Goal: Task Accomplishment & Management: Use online tool/utility

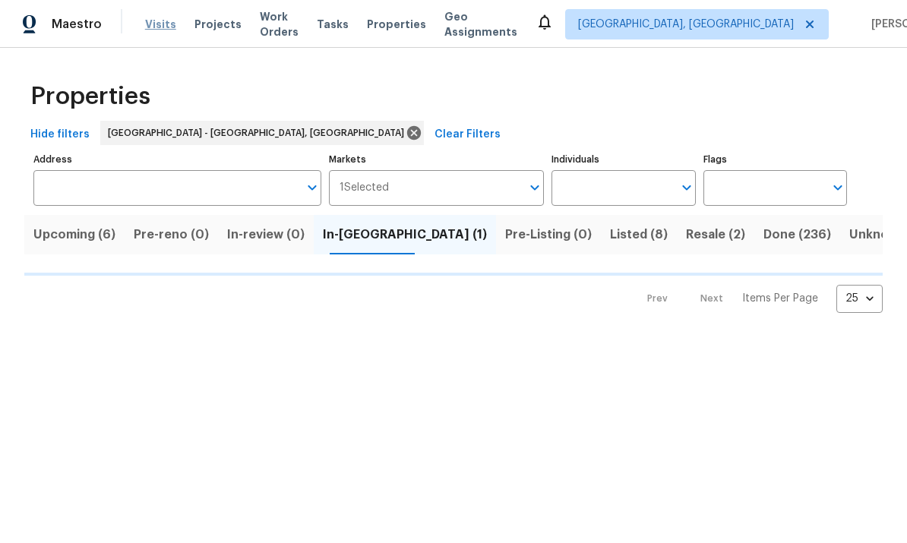
click at [156, 26] on span "Visits" at bounding box center [160, 24] width 31 height 15
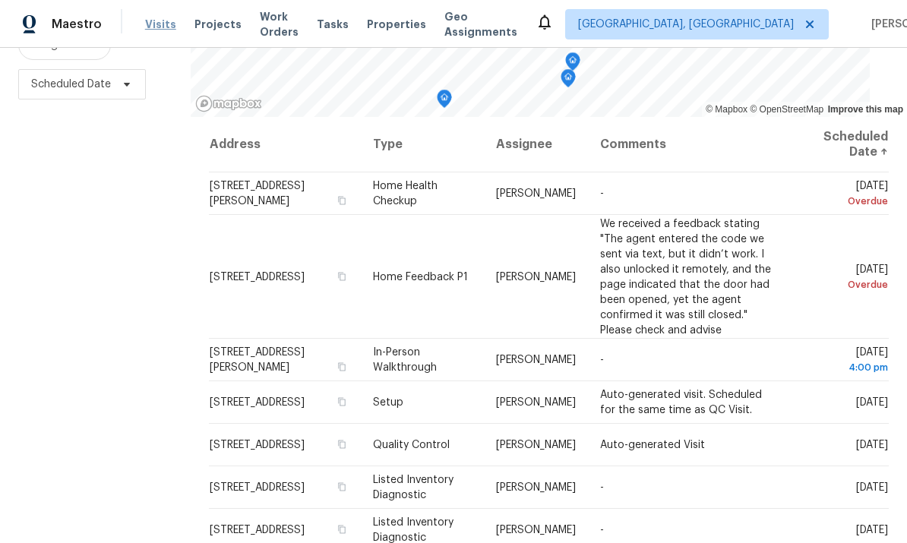
scroll to position [201, 0]
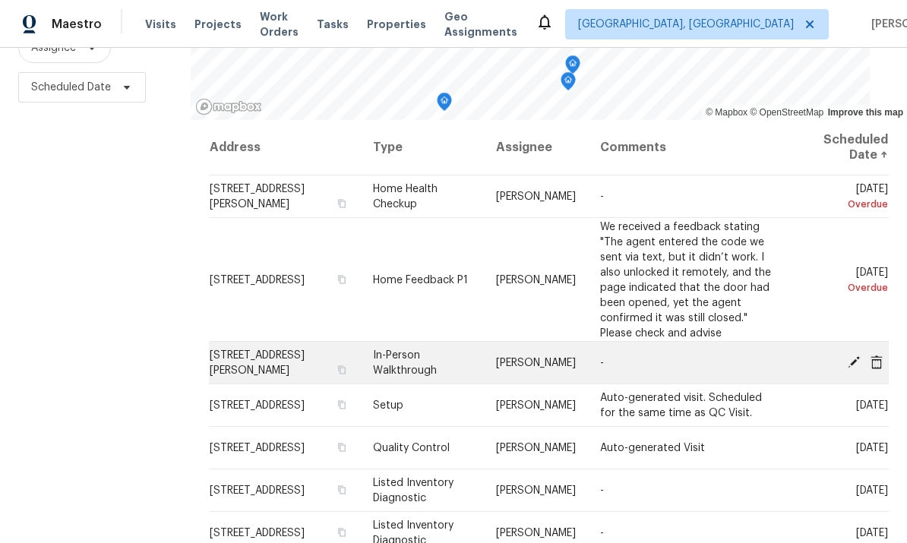
click at [256, 358] on span "[STREET_ADDRESS][PERSON_NAME]" at bounding box center [257, 363] width 95 height 26
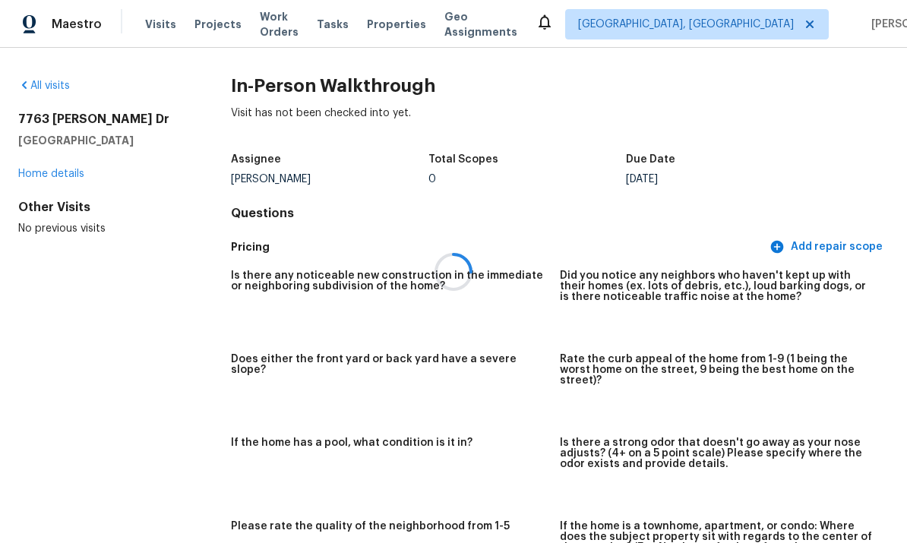
click at [46, 163] on div at bounding box center [453, 271] width 907 height 543
click at [49, 172] on div at bounding box center [453, 271] width 907 height 543
click at [162, 27] on div at bounding box center [453, 271] width 907 height 543
click at [158, 20] on div at bounding box center [453, 271] width 907 height 543
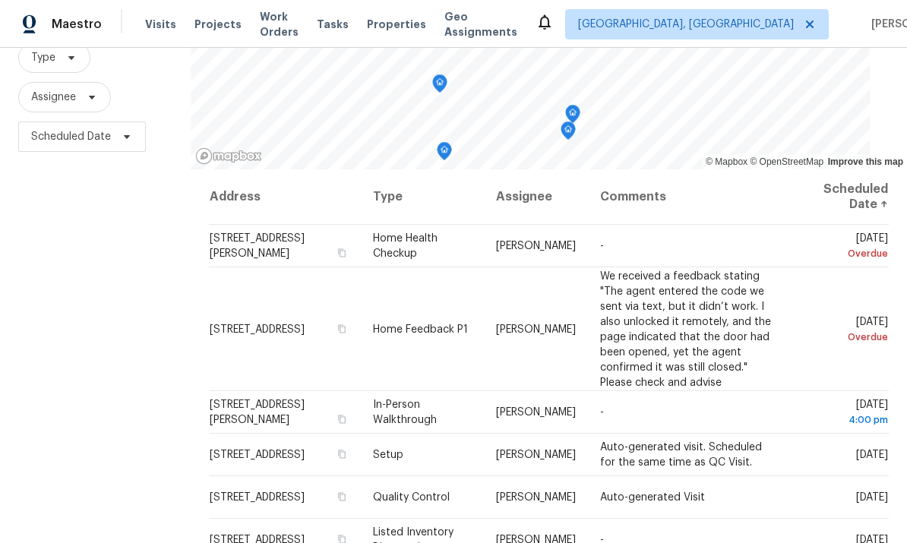
scroll to position [155, 0]
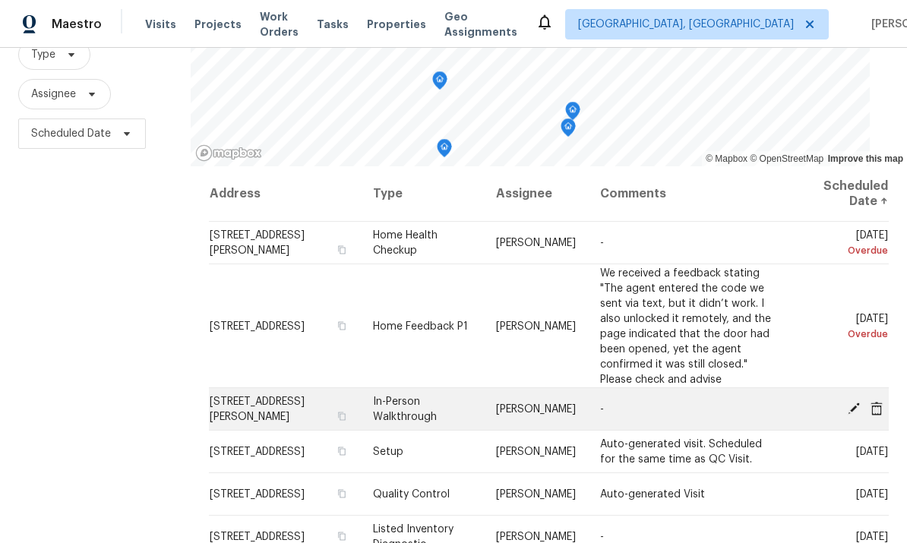
click at [244, 398] on span "[STREET_ADDRESS][PERSON_NAME]" at bounding box center [257, 409] width 95 height 26
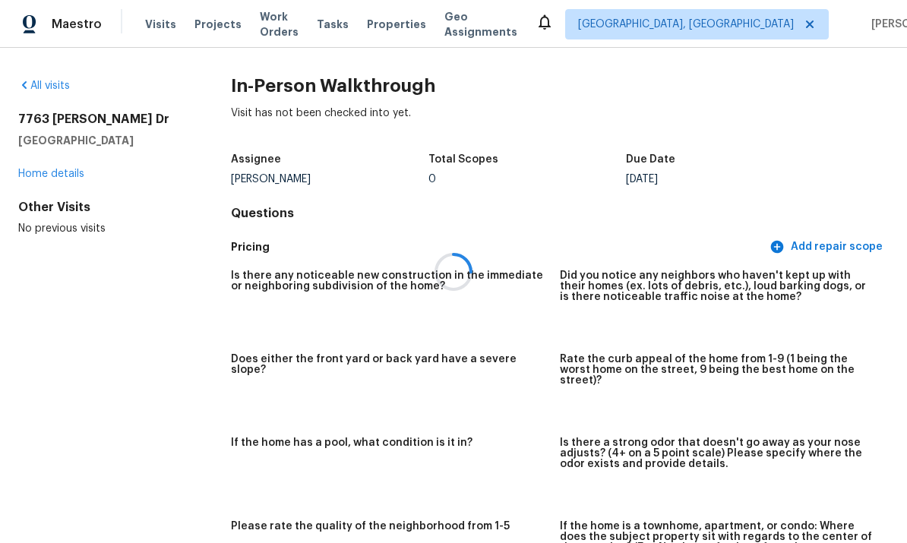
click at [57, 169] on div at bounding box center [453, 271] width 907 height 543
click at [62, 168] on div at bounding box center [453, 271] width 907 height 543
click at [59, 165] on div at bounding box center [453, 271] width 907 height 543
click at [36, 84] on div at bounding box center [453, 271] width 907 height 543
click at [36, 76] on div at bounding box center [453, 271] width 907 height 543
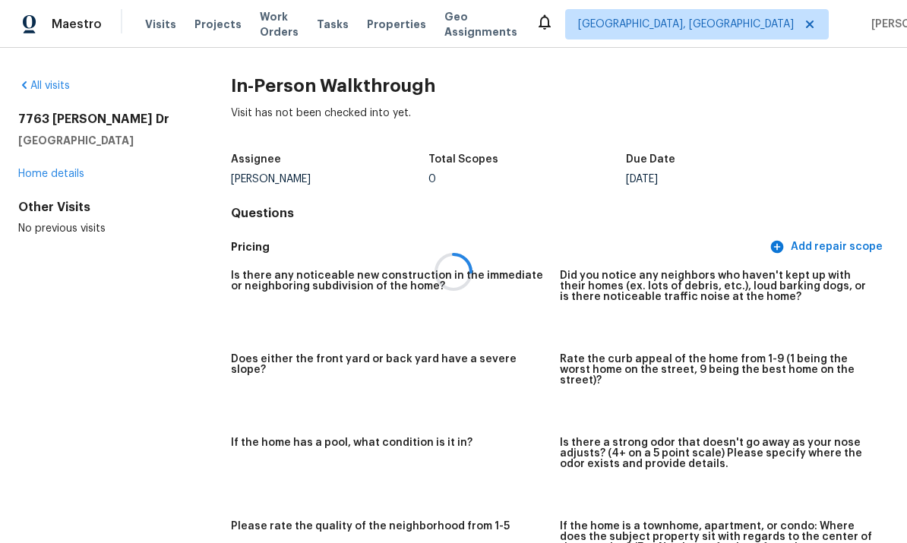
click at [154, 11] on div at bounding box center [453, 271] width 907 height 543
click at [158, 21] on div at bounding box center [453, 271] width 907 height 543
